Goal: Task Accomplishment & Management: Use online tool/utility

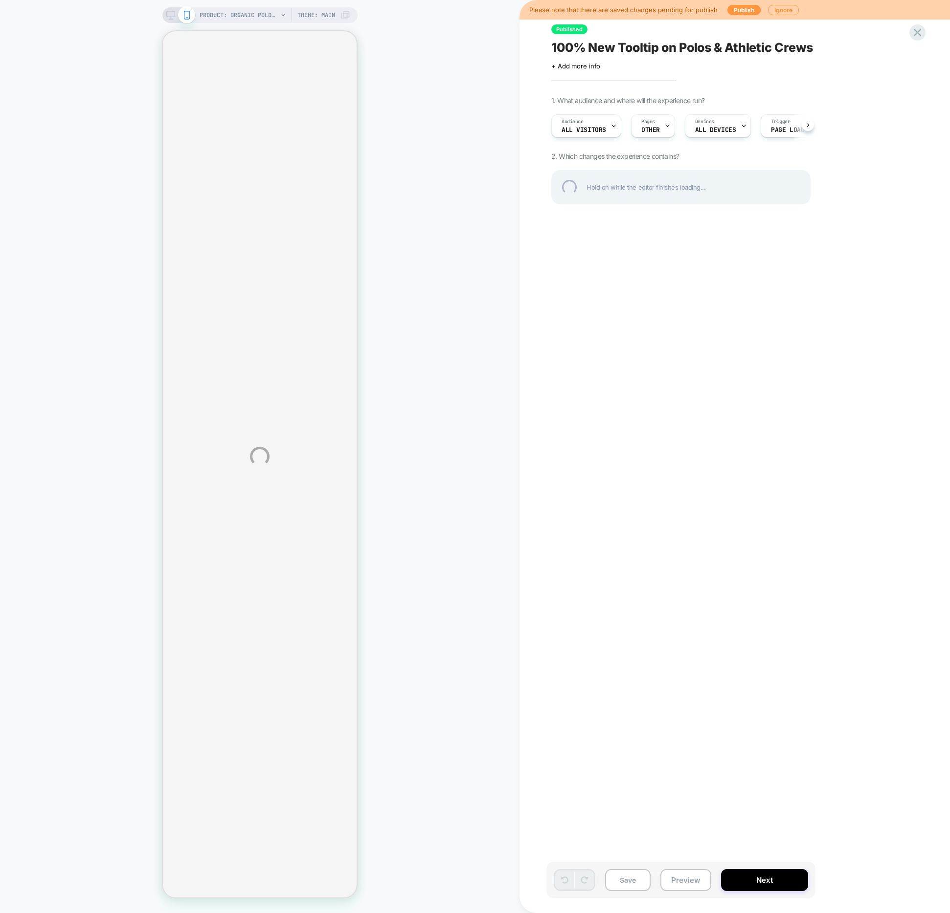
click at [457, 187] on div "PRODUCT: Organic Polo Shirt / Black PRODUCT: Organic Polo Shirt / Black Theme: …" at bounding box center [475, 456] width 950 height 913
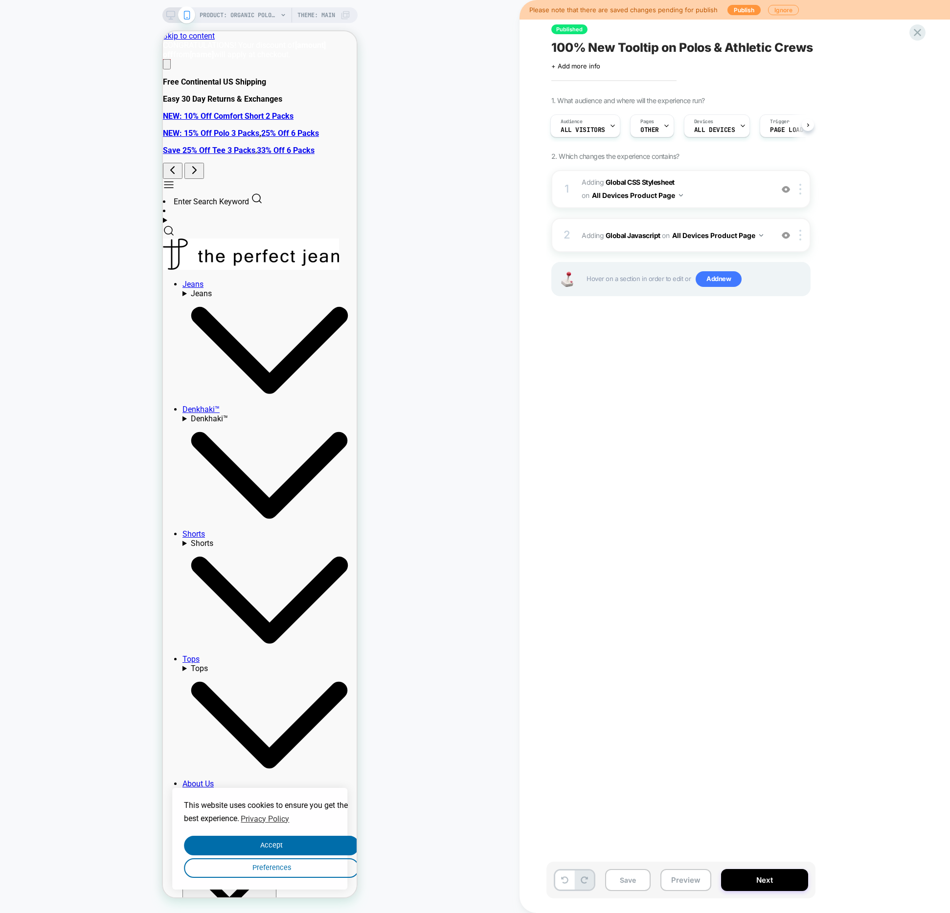
scroll to position [0, 140]
